Goal: Task Accomplishment & Management: Manage account settings

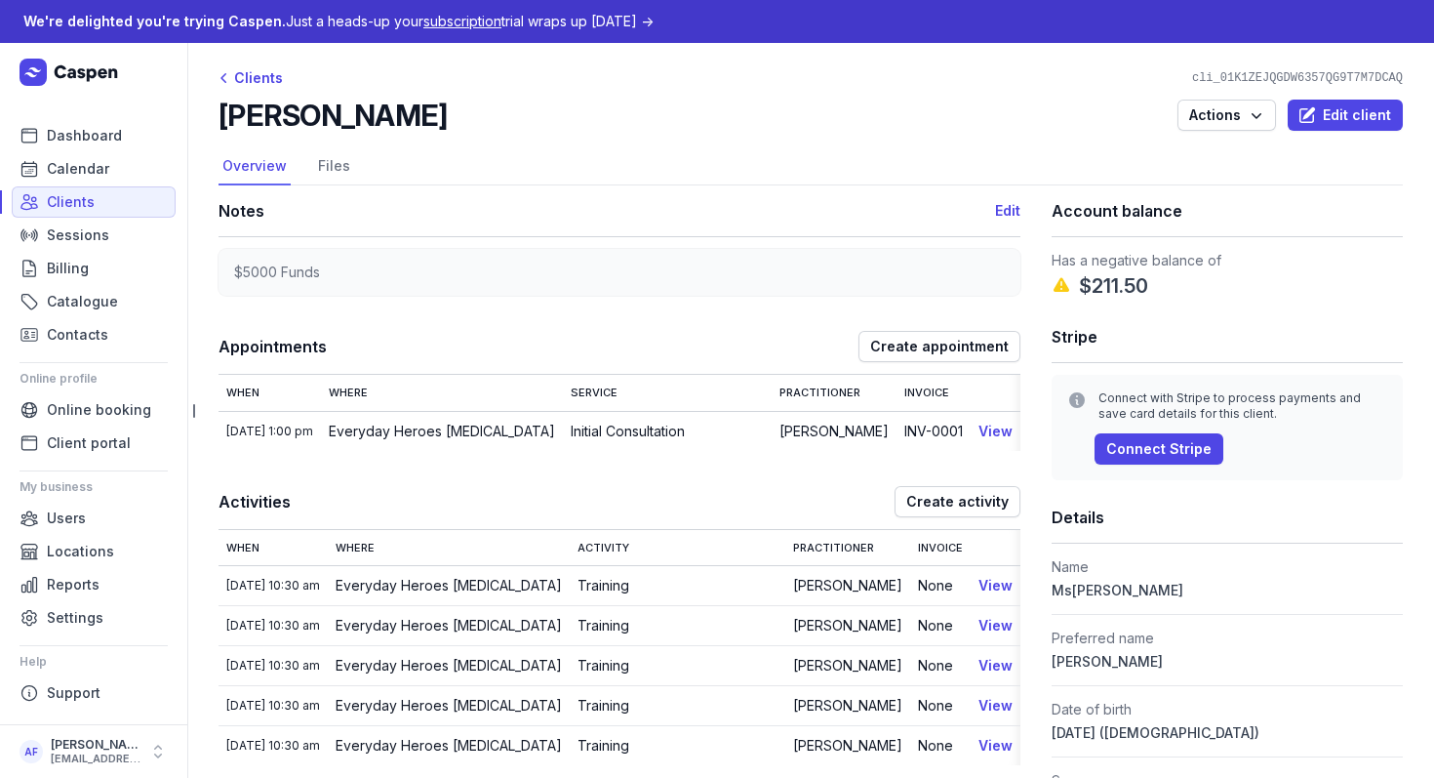
click at [463, 24] on span "subscription" at bounding box center [463, 21] width 78 height 17
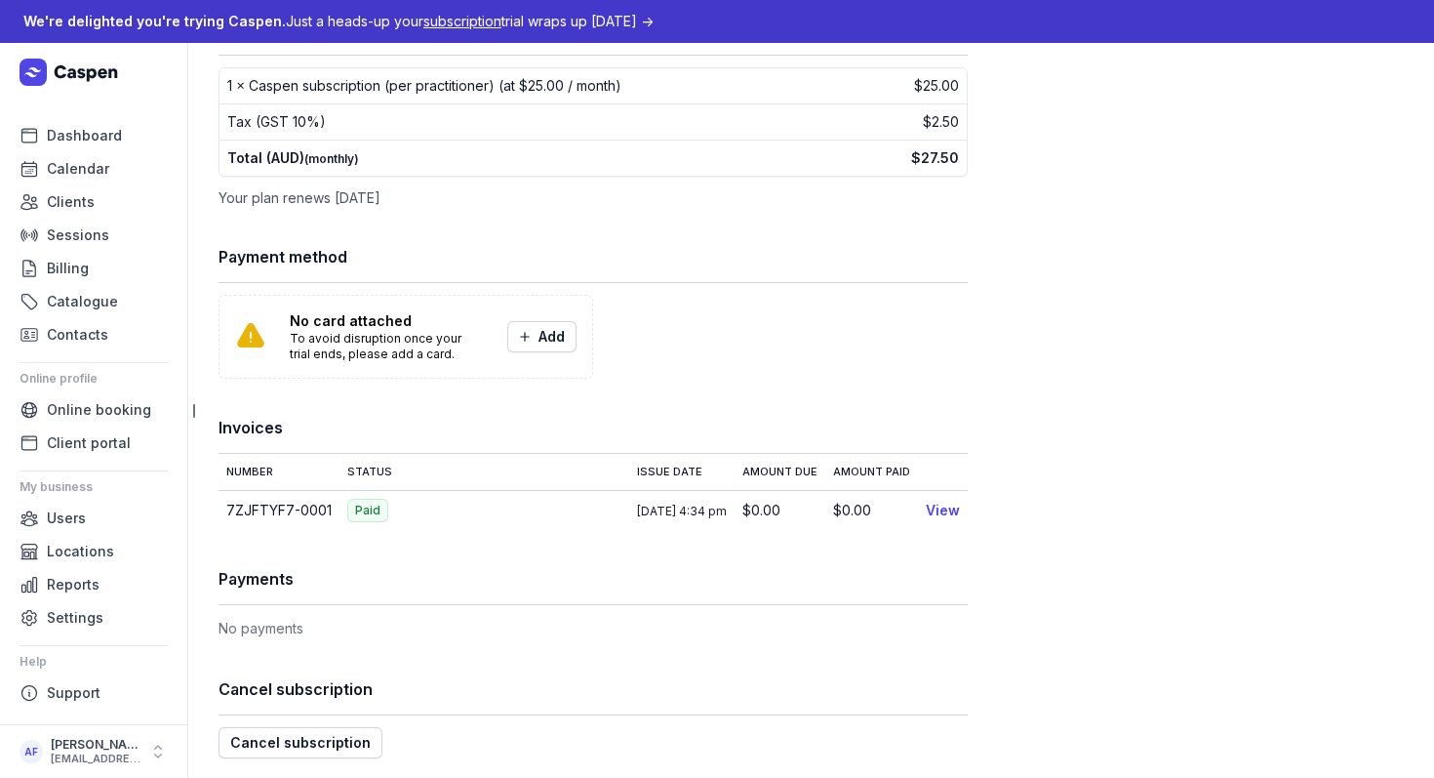
scroll to position [163, 0]
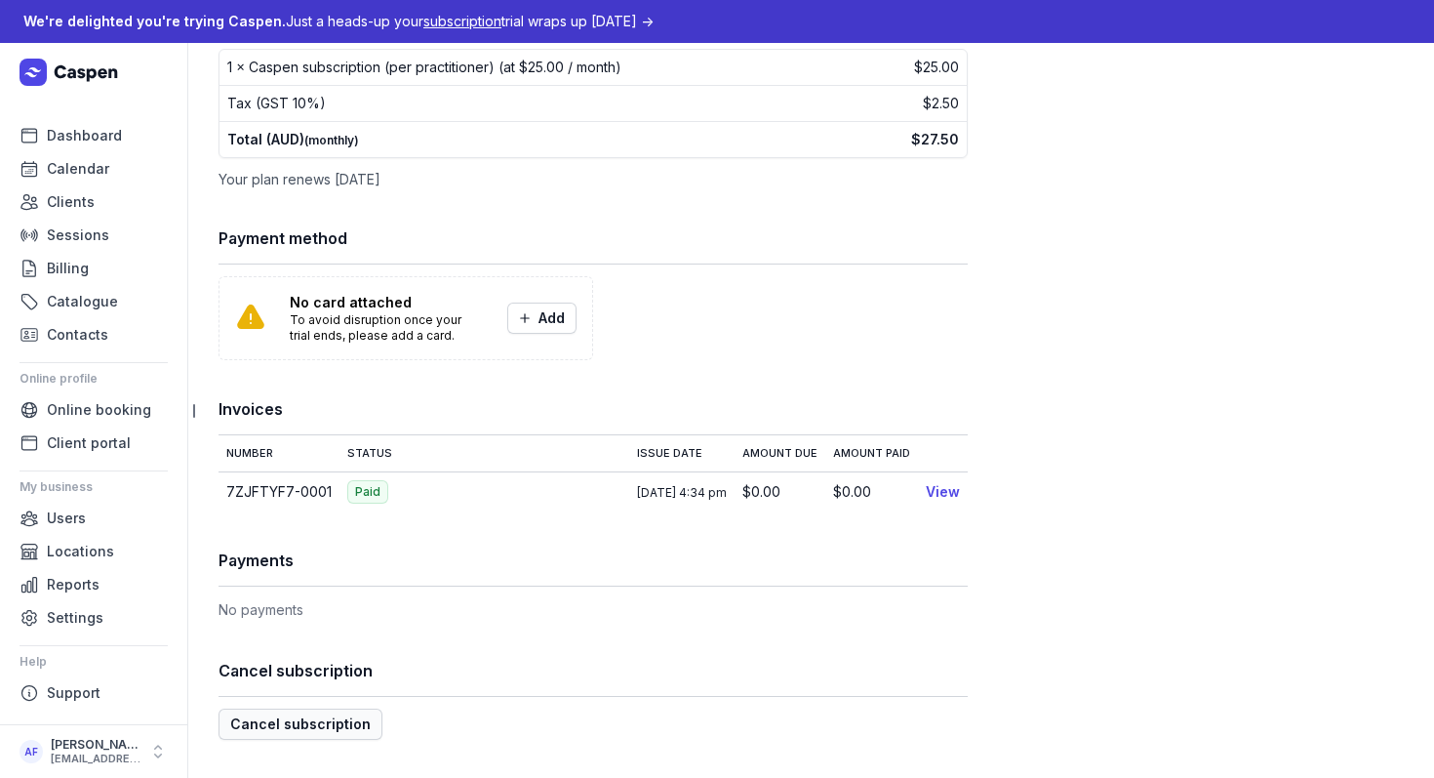
click at [292, 717] on span "Cancel subscription" at bounding box center [300, 723] width 141 height 23
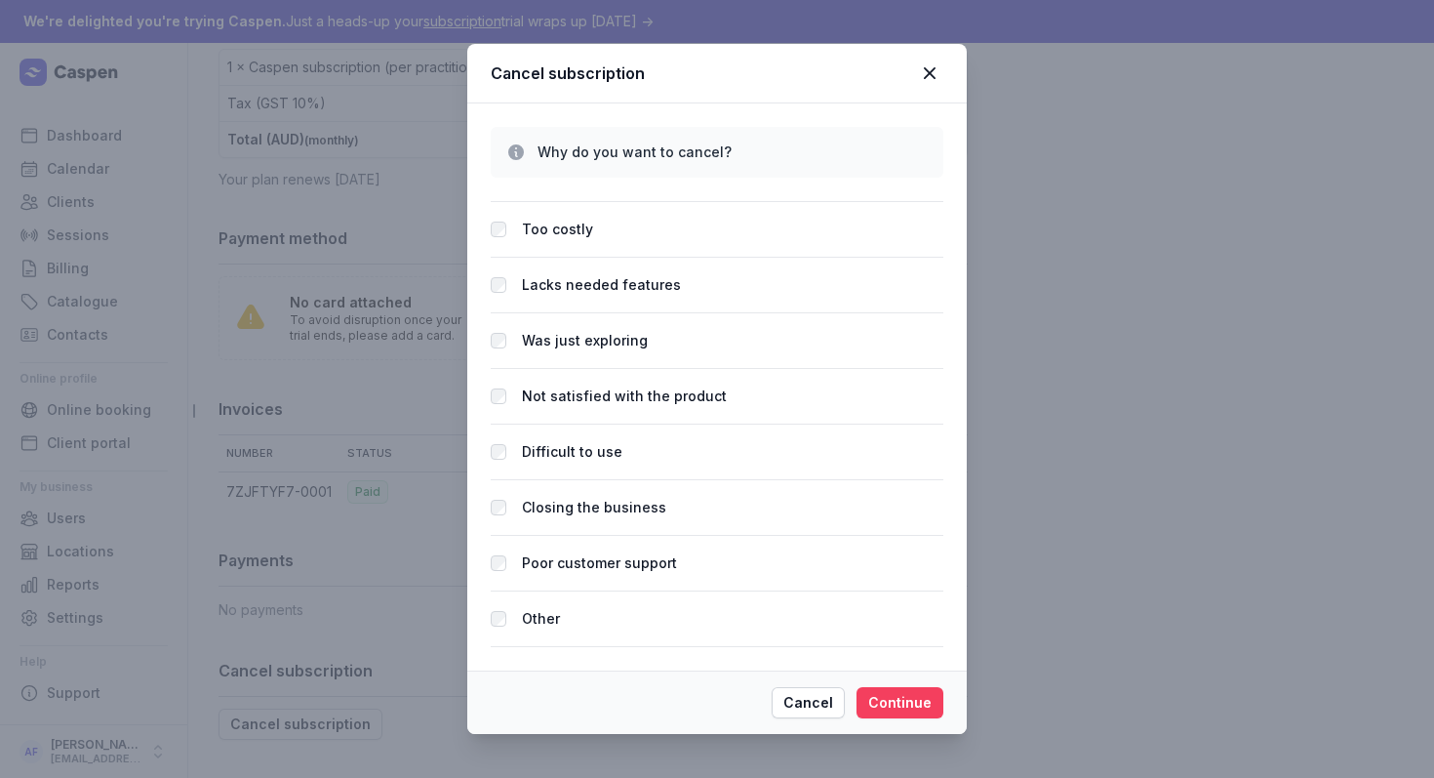
click at [899, 713] on span "Continue" at bounding box center [899, 702] width 63 height 23
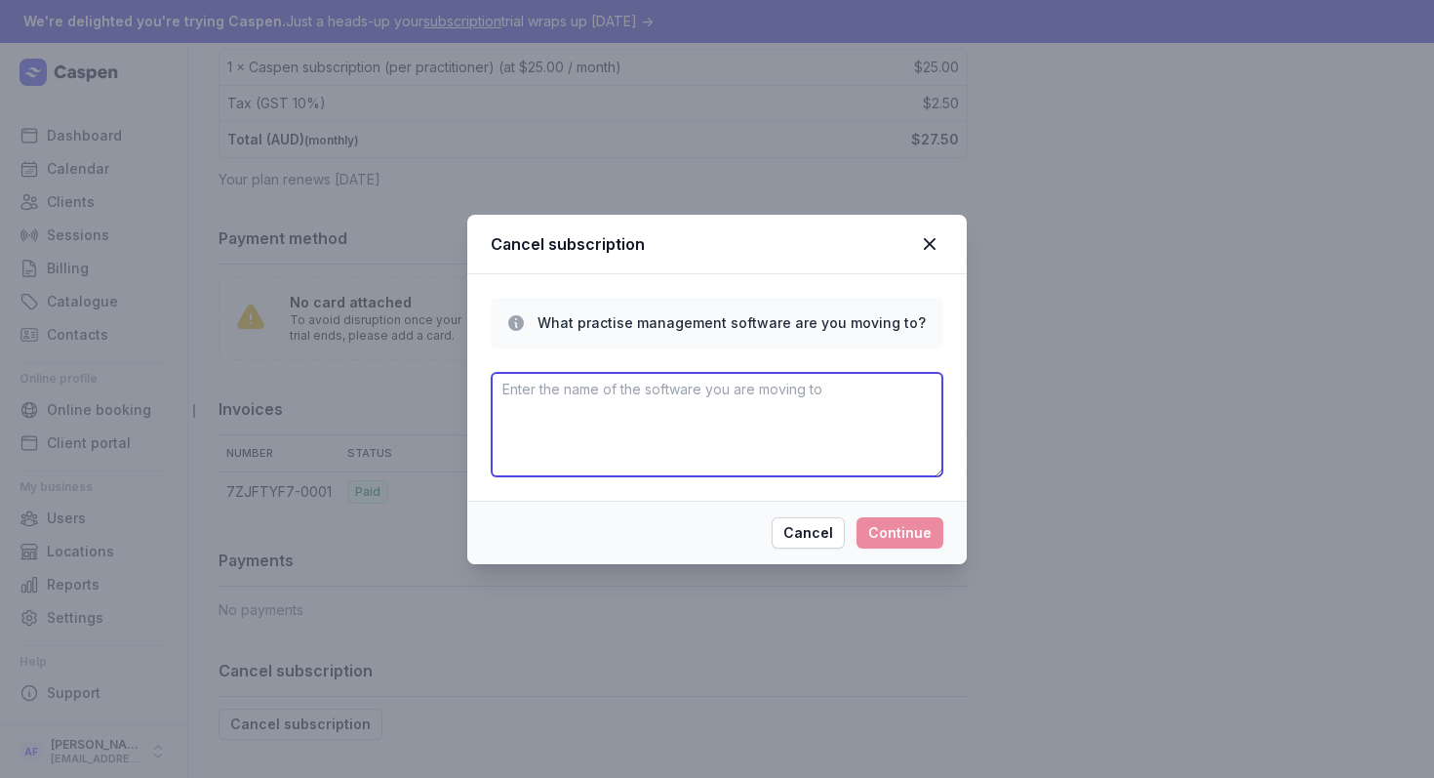
click at [724, 410] on textarea at bounding box center [717, 424] width 453 height 105
type textarea "Splose"
click at [904, 533] on span "Continue" at bounding box center [899, 532] width 63 height 23
click at [842, 410] on textarea at bounding box center [717, 424] width 453 height 105
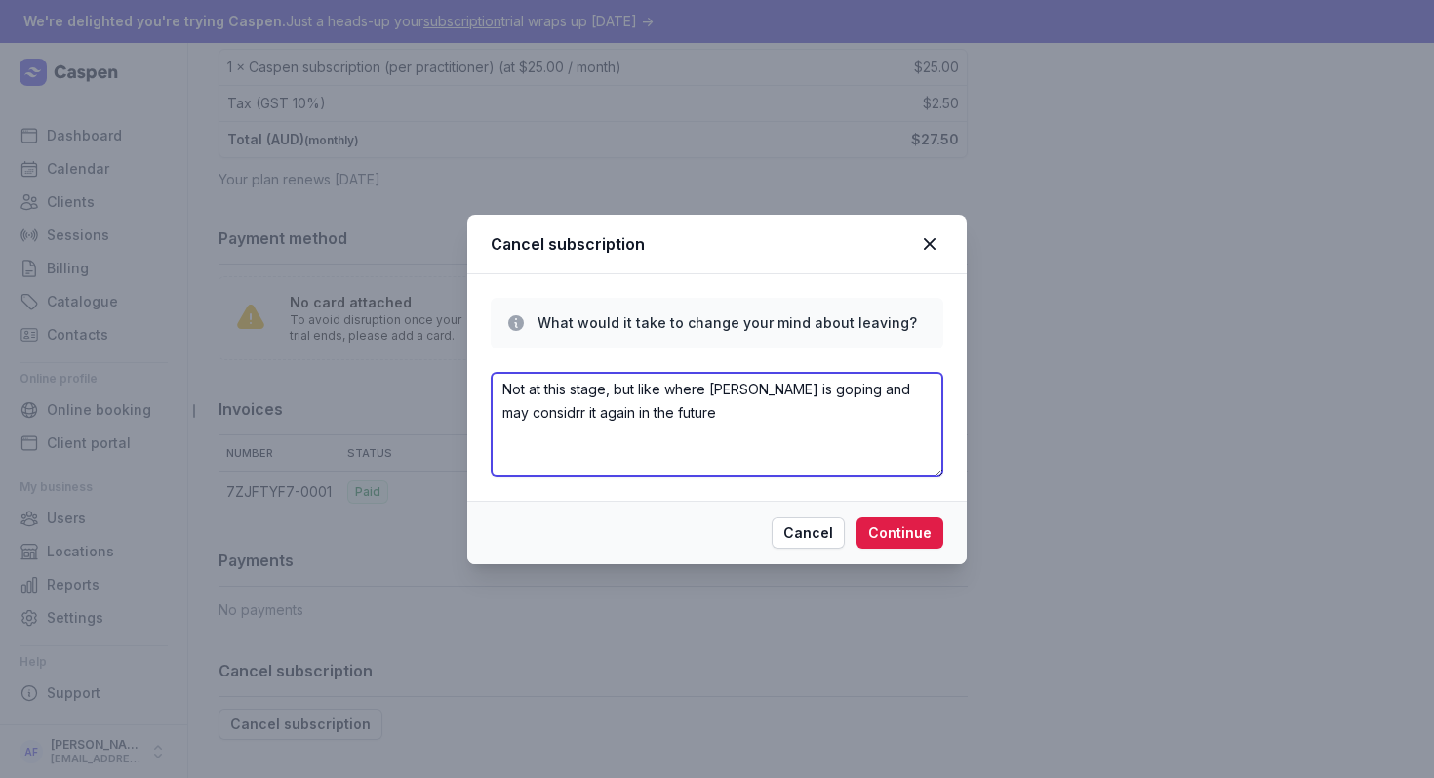
click at [541, 420] on textarea "Not at this stage, but like where Caspen is goping and may considrr it again in…" at bounding box center [717, 424] width 453 height 105
click at [803, 390] on textarea "Not at this stage, but like where Caspen is goping and may consider it again in…" at bounding box center [717, 424] width 453 height 105
type textarea "Not at this stage, but like where Caspen is going and may consider it again in …"
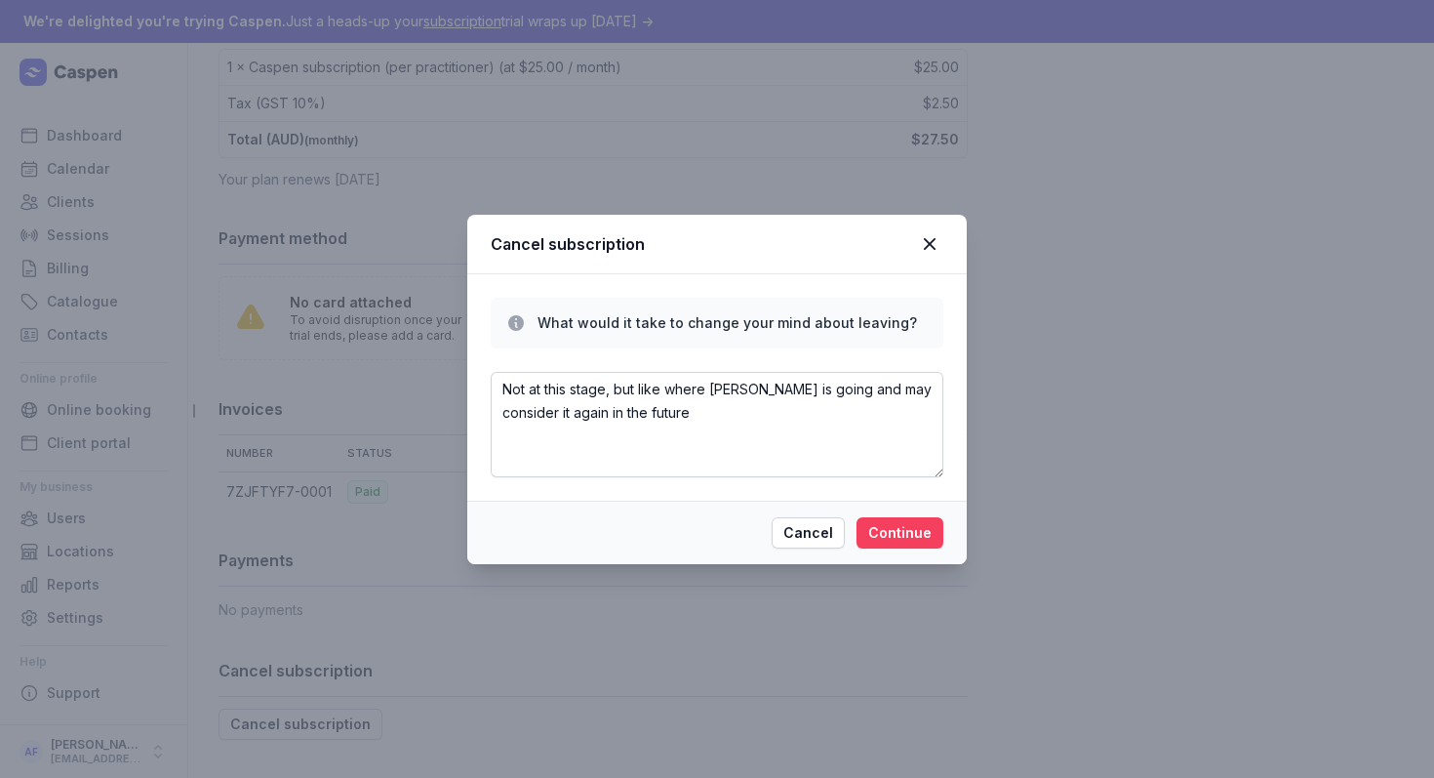
click at [904, 527] on span "Continue" at bounding box center [899, 532] width 63 height 23
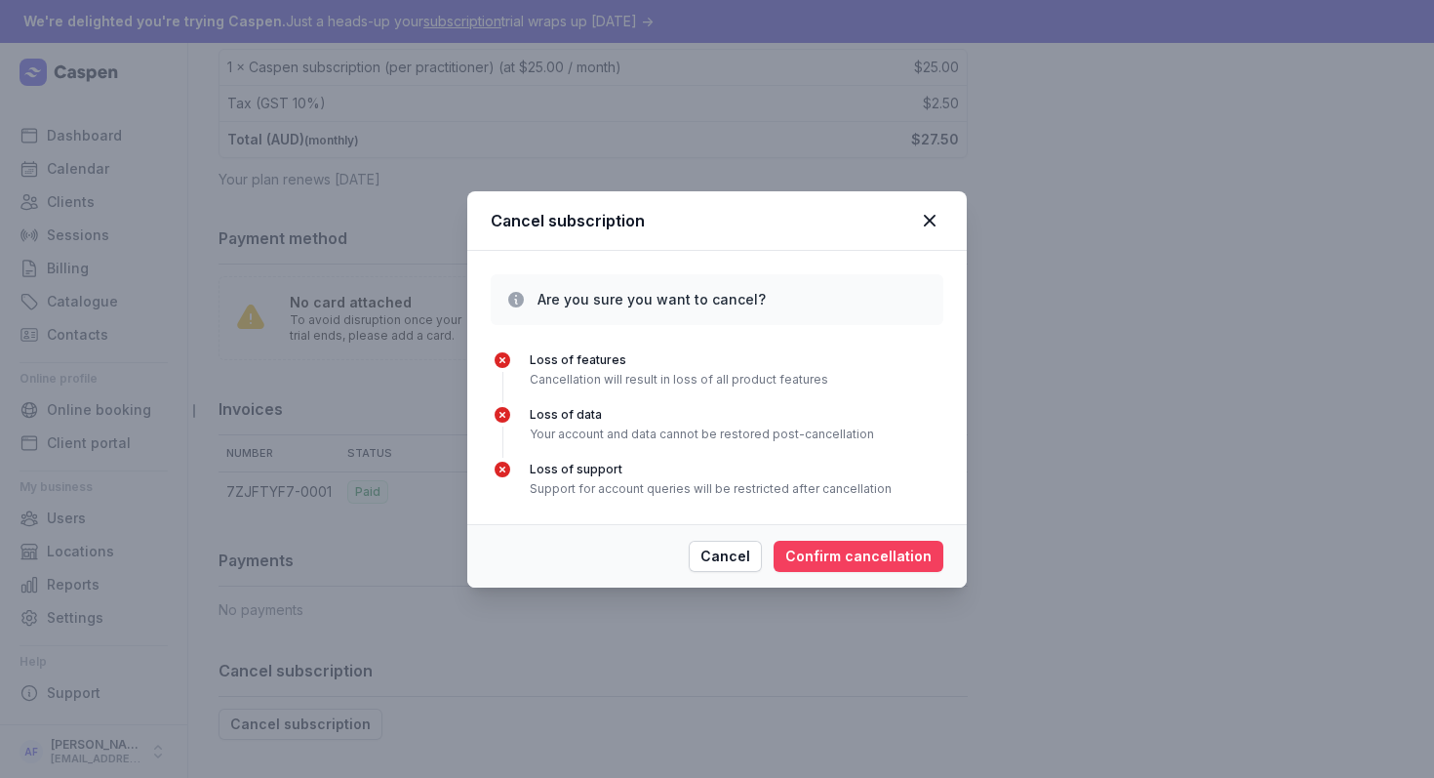
click at [882, 553] on span "Confirm cancellation" at bounding box center [859, 556] width 146 height 23
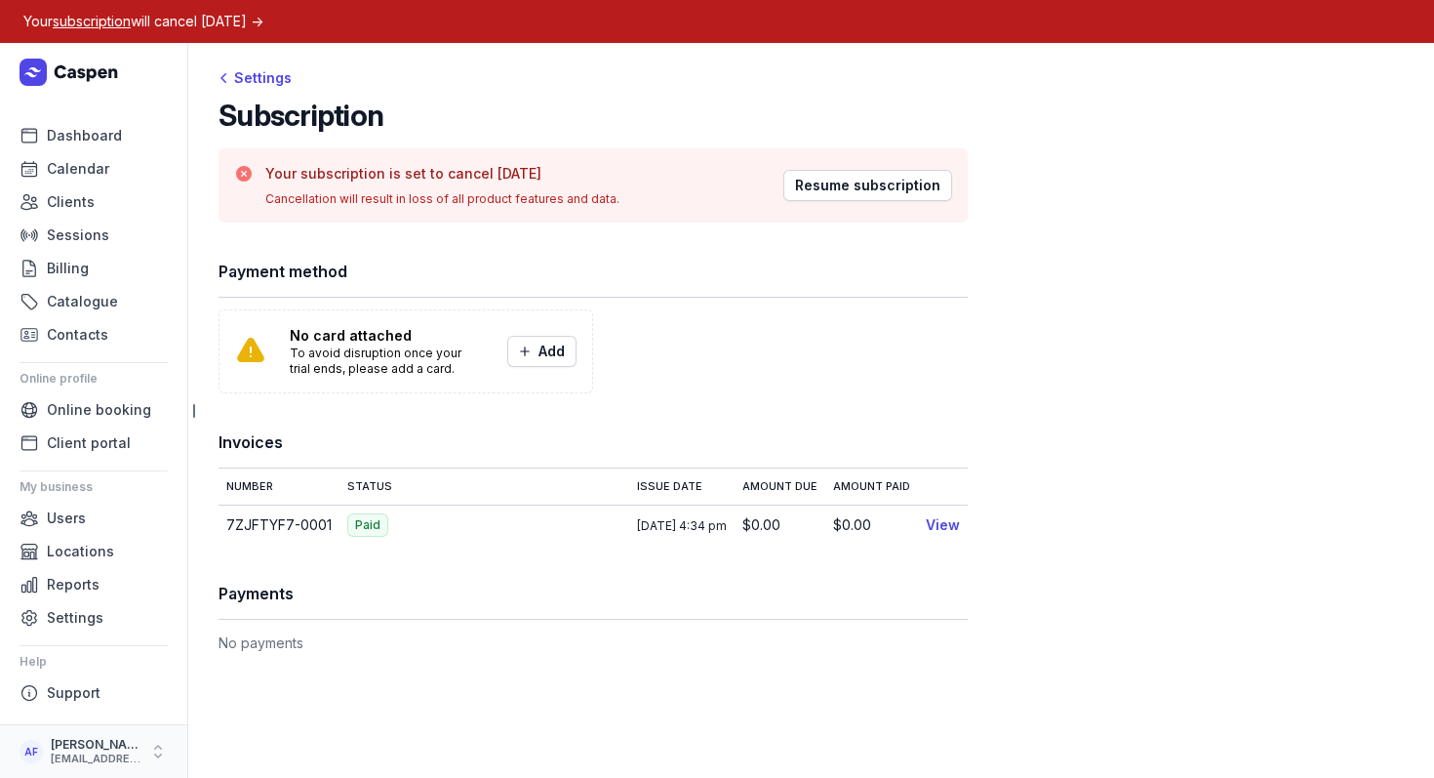
click at [92, 745] on div "[PERSON_NAME]" at bounding box center [96, 745] width 90 height 16
click at [228, 746] on link "Logout" at bounding box center [304, 752] width 219 height 27
